Goal: Register for event/course

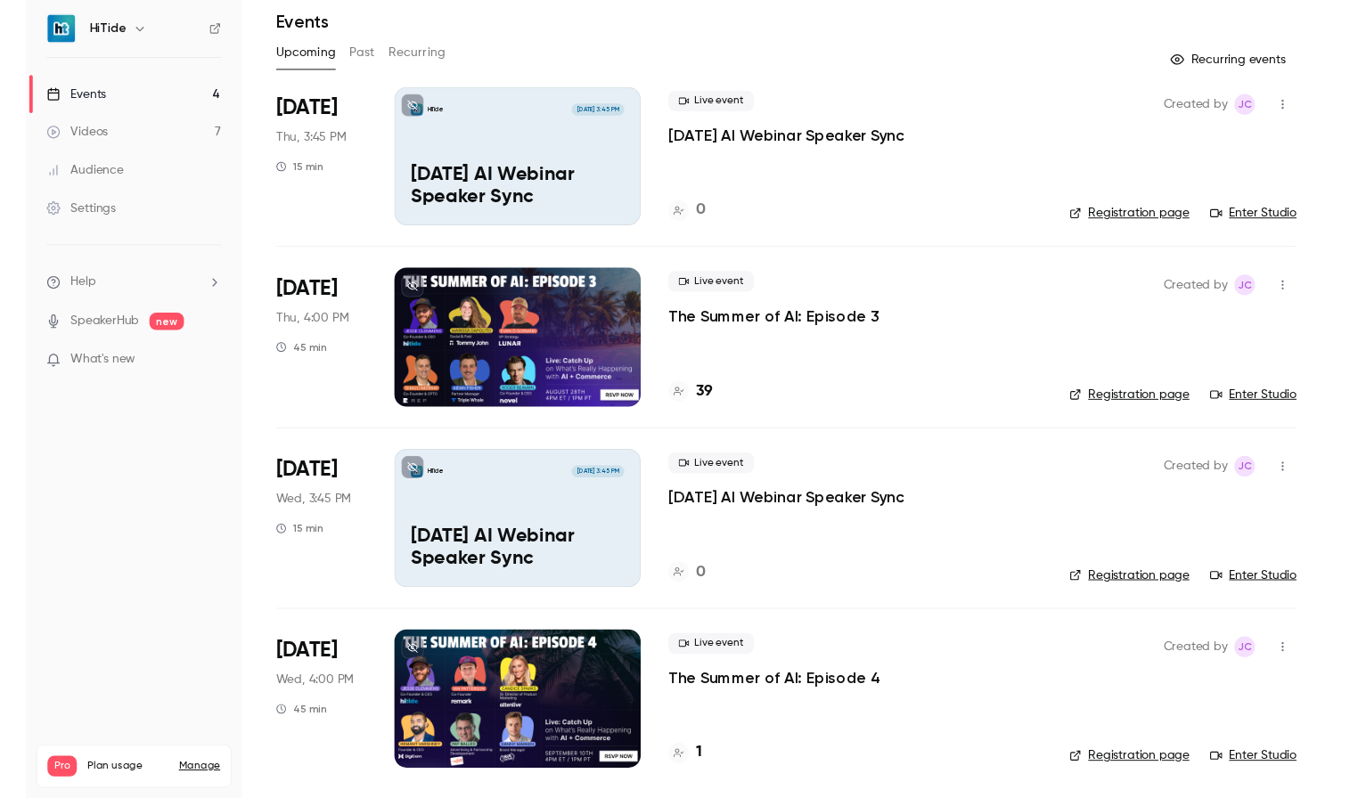
scroll to position [64, 0]
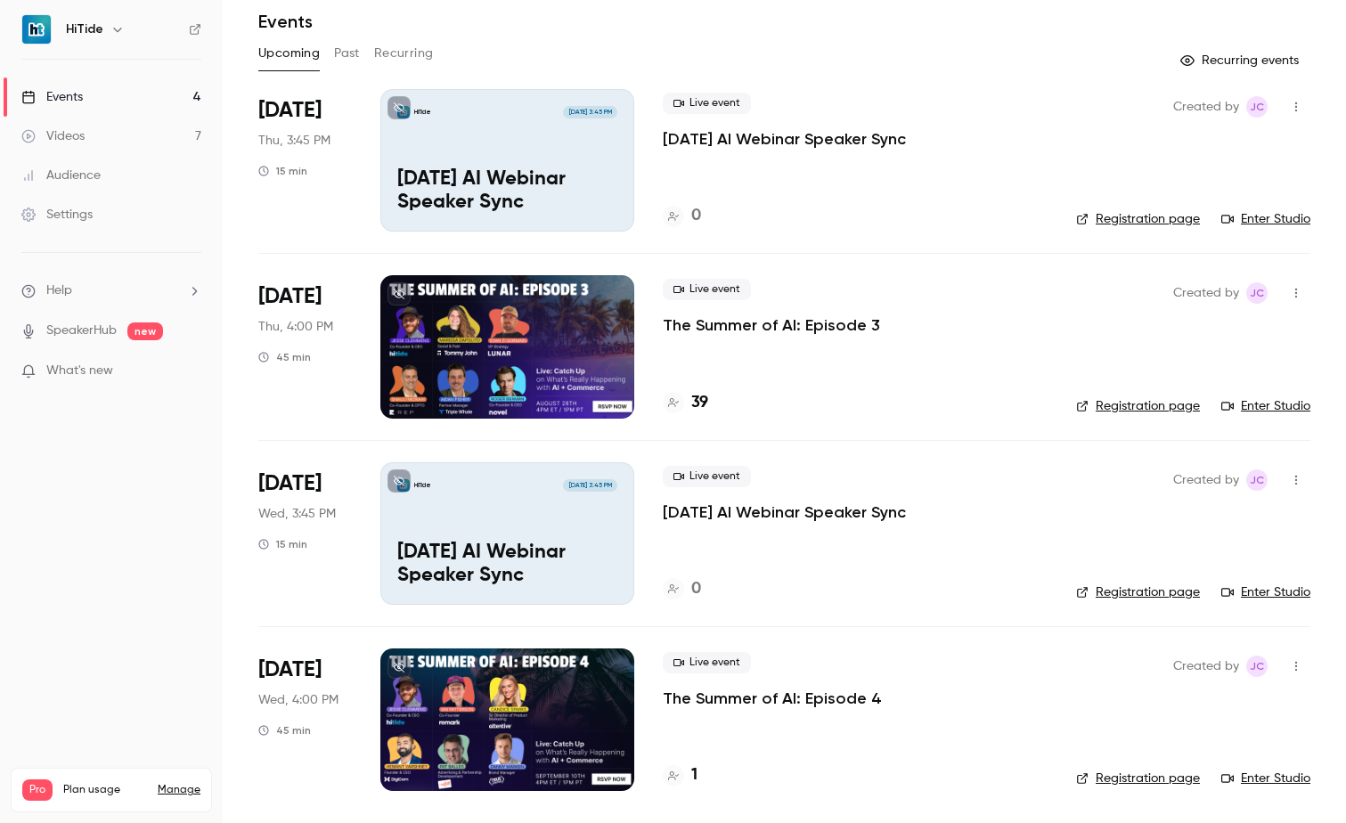
click at [1256, 407] on link "Enter Studio" at bounding box center [1266, 406] width 89 height 18
click at [884, 388] on div "Live event The Summer of AI: Episode 3 39" at bounding box center [855, 346] width 385 height 143
click at [1259, 220] on link "Enter Studio" at bounding box center [1266, 219] width 89 height 18
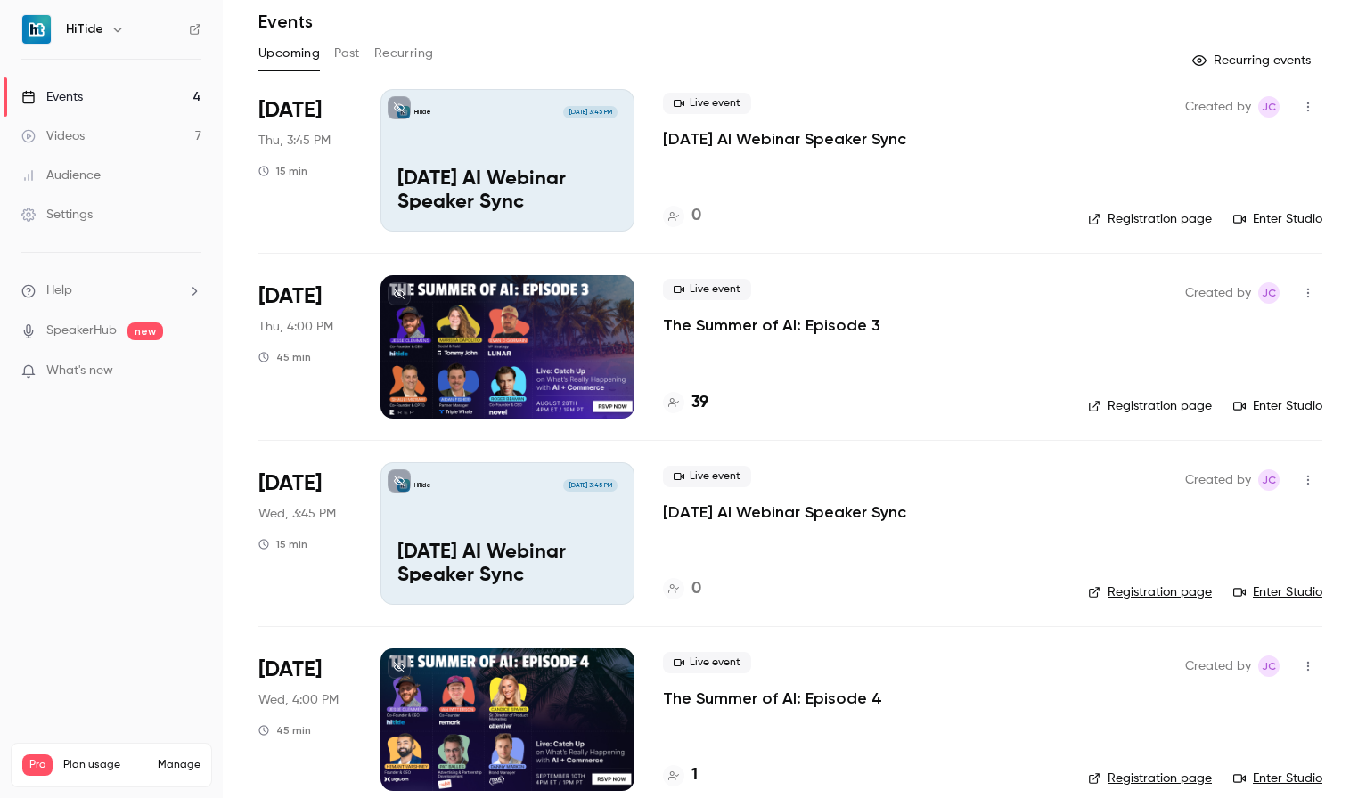
click at [924, 408] on div "39" at bounding box center [861, 403] width 397 height 24
click at [1268, 408] on link "Enter Studio" at bounding box center [1277, 406] width 89 height 18
